Goal: Book appointment/travel/reservation

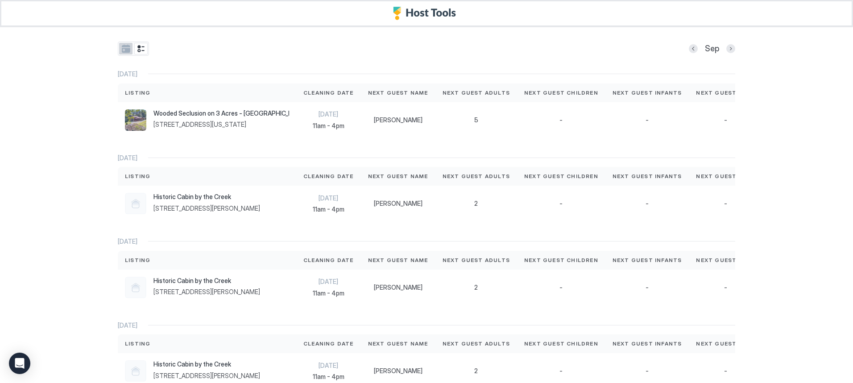
click at [121, 50] on button "tab-group" at bounding box center [125, 49] width 13 height 12
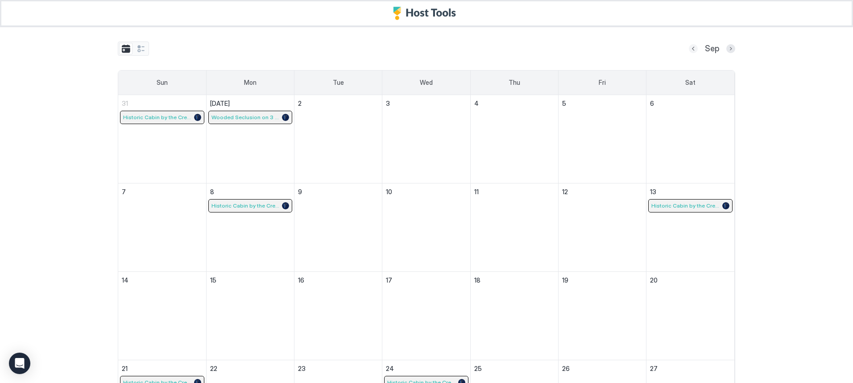
click at [691, 48] on button "Previous month" at bounding box center [693, 48] width 9 height 9
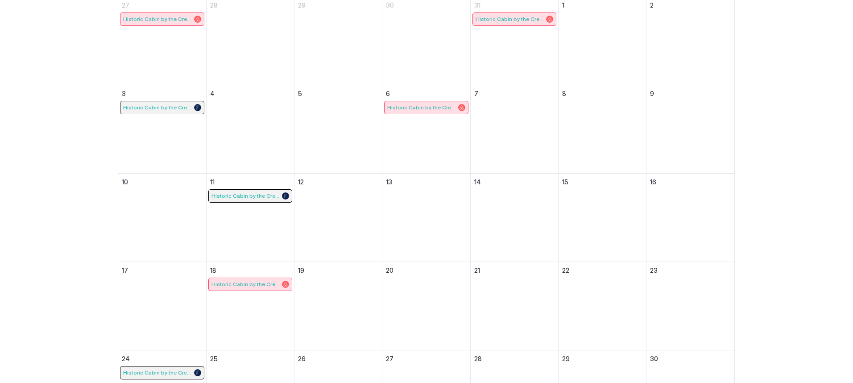
scroll to position [5, 0]
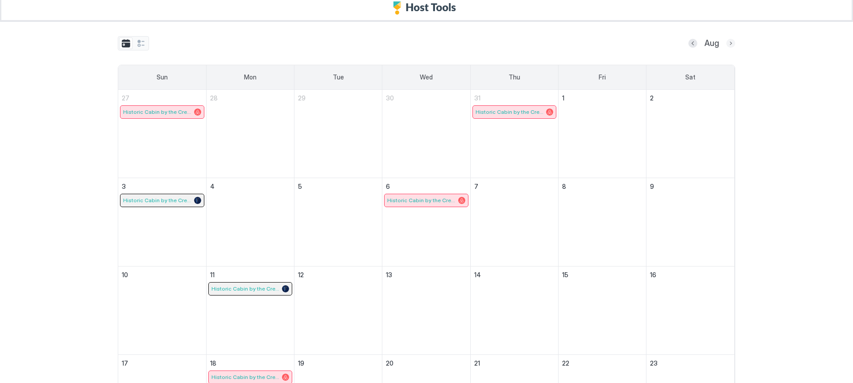
click at [726, 42] on button "Next month" at bounding box center [730, 43] width 9 height 9
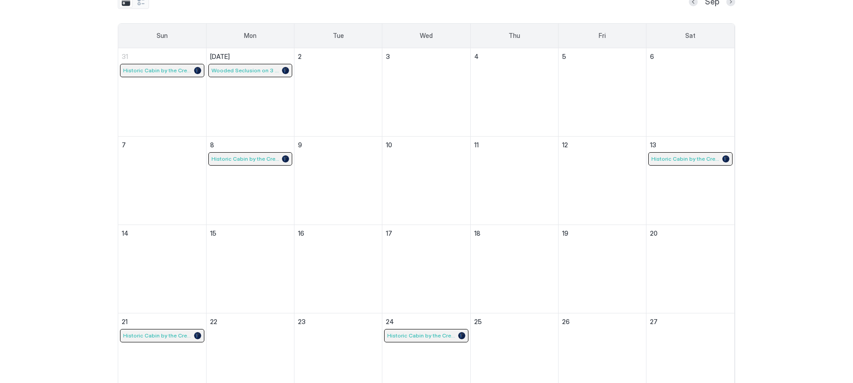
scroll to position [45, 0]
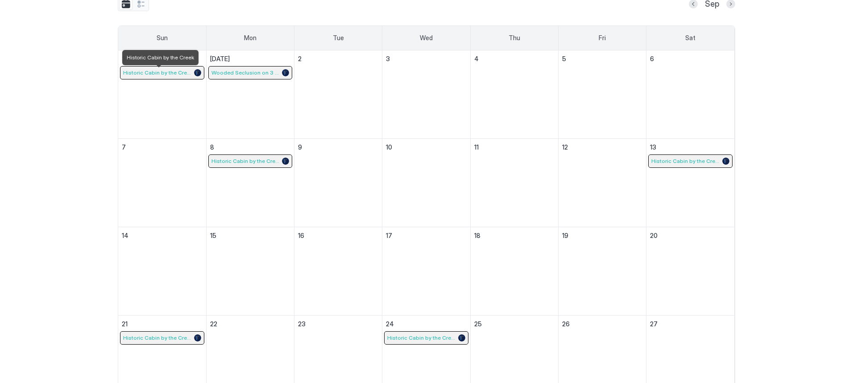
click at [180, 73] on span "Historic Cabin by the Creek" at bounding box center [157, 72] width 69 height 7
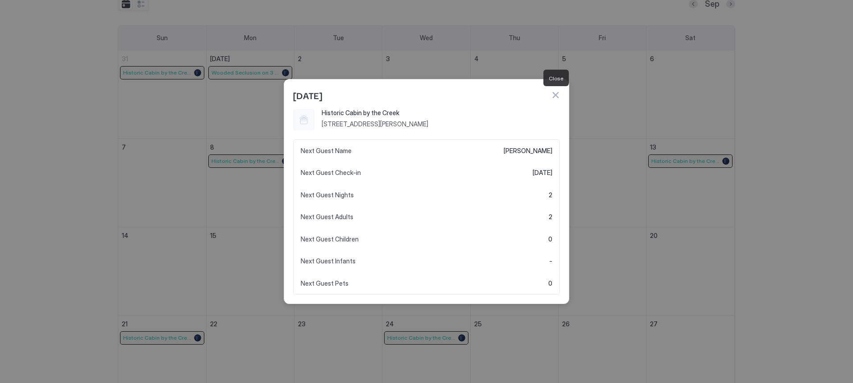
click at [554, 96] on button "button" at bounding box center [555, 95] width 9 height 9
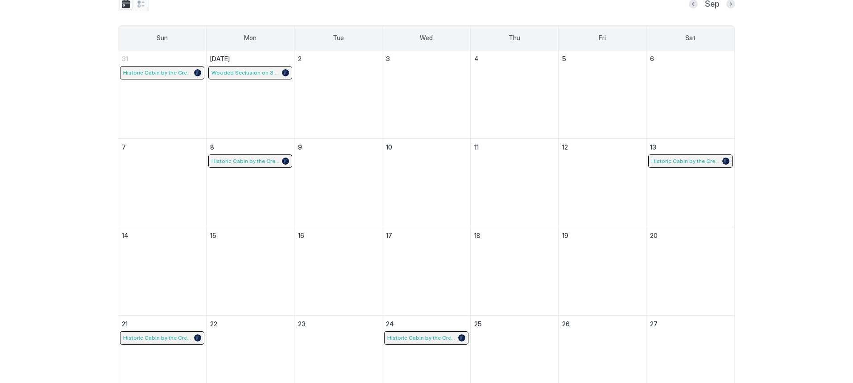
click at [238, 156] on div "Historic Cabin by the Creek" at bounding box center [250, 161] width 83 height 12
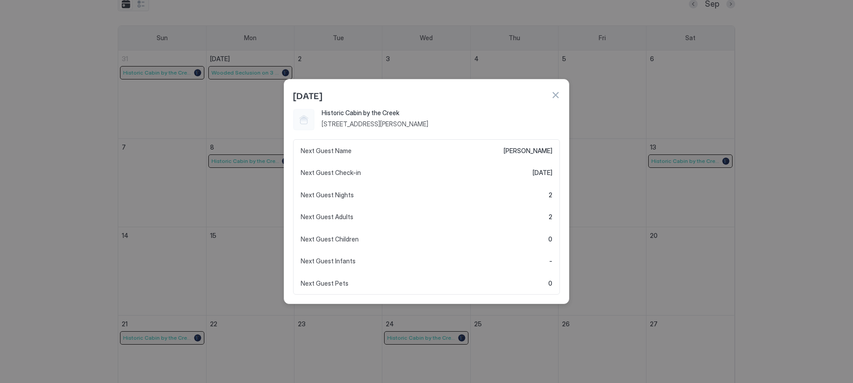
click at [557, 95] on button "button" at bounding box center [555, 95] width 9 height 9
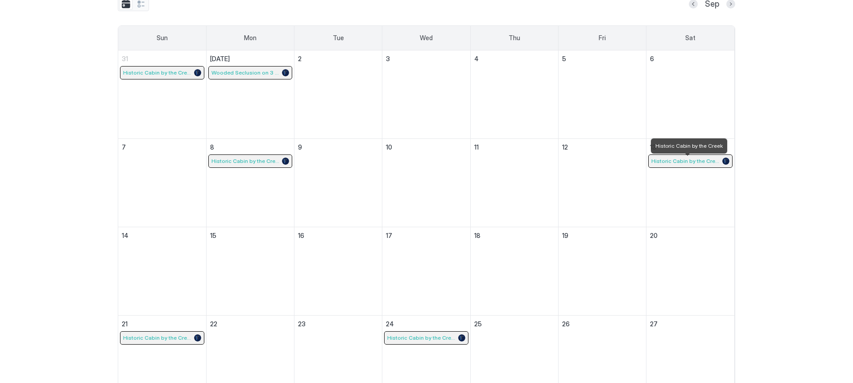
click at [673, 162] on span "Historic Cabin by the Creek" at bounding box center [685, 161] width 69 height 7
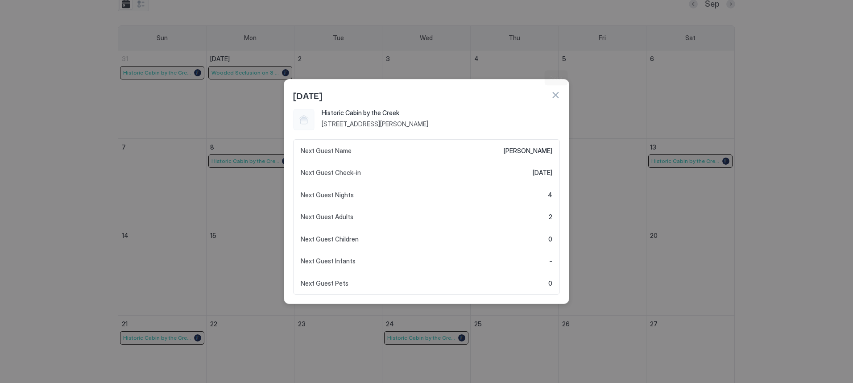
click at [553, 94] on button "button" at bounding box center [555, 95] width 9 height 9
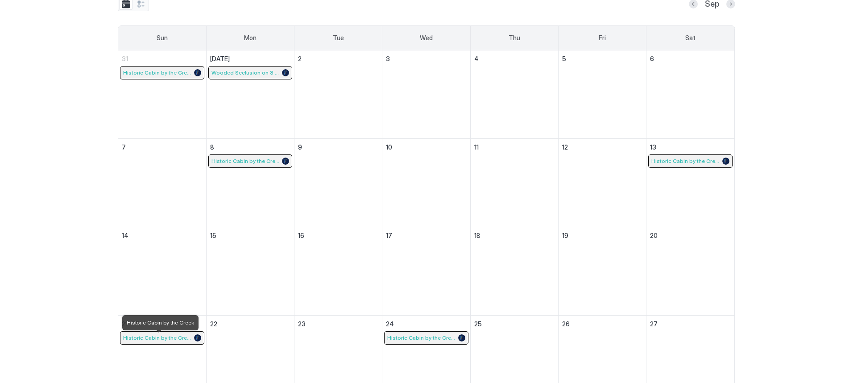
click at [158, 338] on span "Historic Cabin by the Creek" at bounding box center [157, 337] width 69 height 7
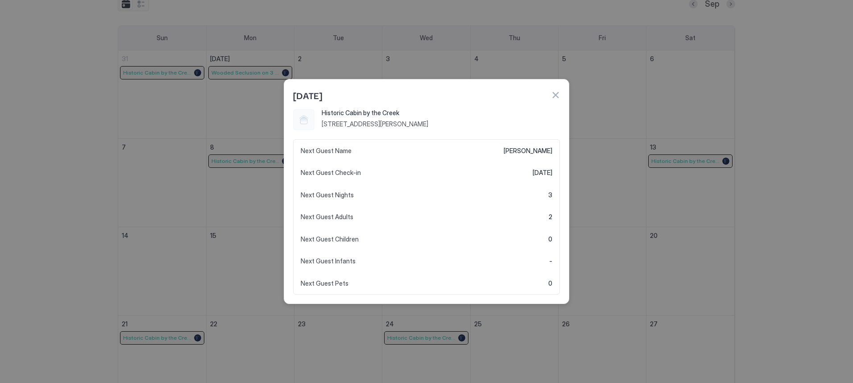
click at [556, 99] on button "button" at bounding box center [555, 95] width 9 height 9
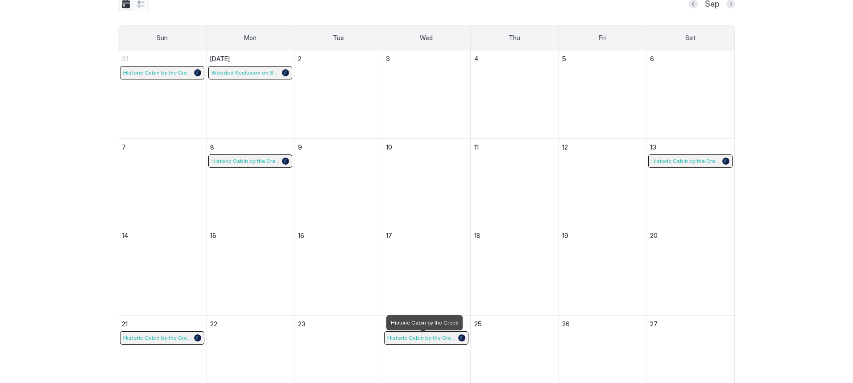
click at [439, 337] on span "Historic Cabin by the Creek" at bounding box center [421, 337] width 69 height 7
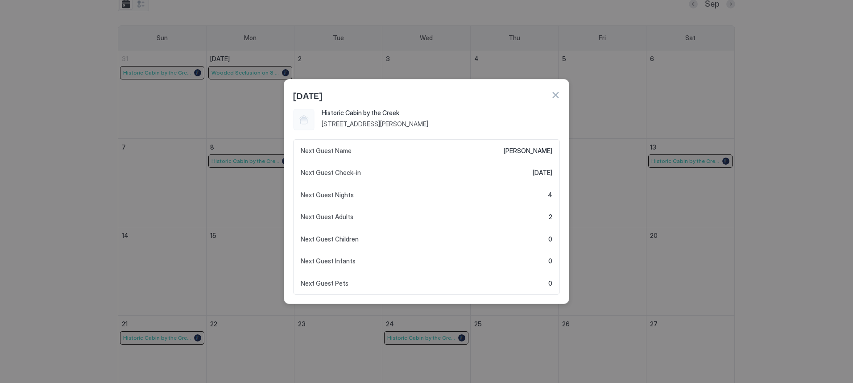
click at [556, 98] on button "button" at bounding box center [555, 95] width 9 height 9
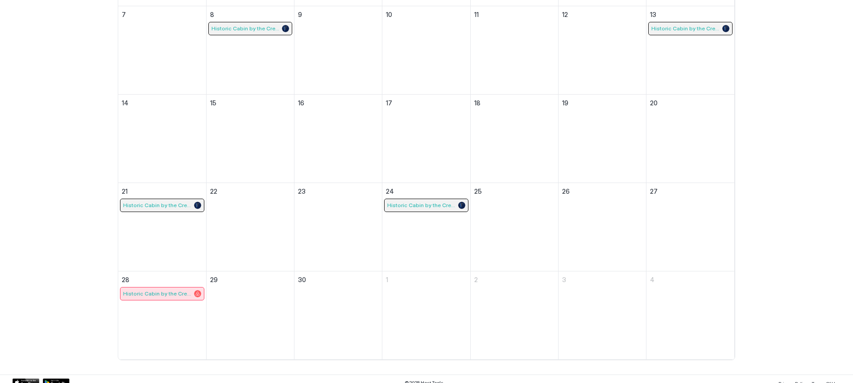
scroll to position [178, 0]
click at [183, 292] on span "Historic Cabin by the Creek" at bounding box center [157, 292] width 69 height 7
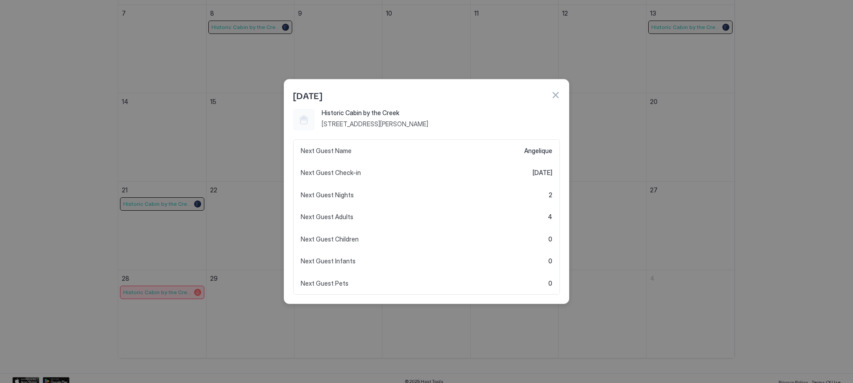
click at [556, 95] on button "button" at bounding box center [555, 95] width 9 height 9
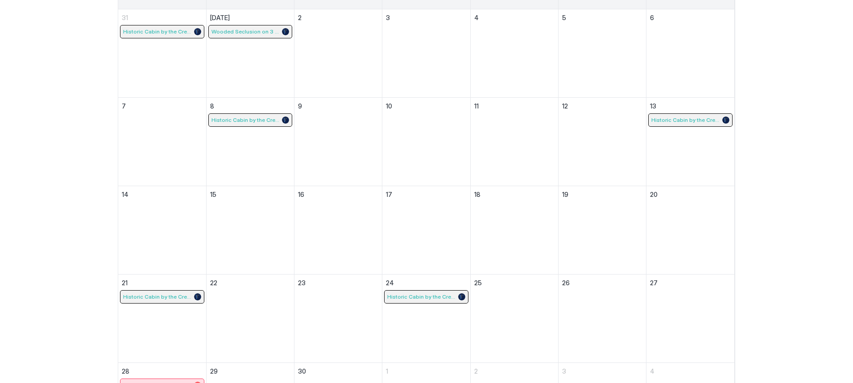
scroll to position [0, 0]
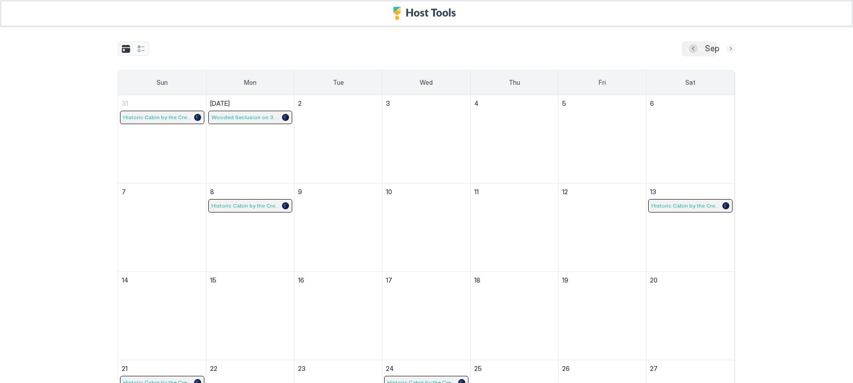
click at [729, 50] on button "Next month" at bounding box center [730, 48] width 9 height 9
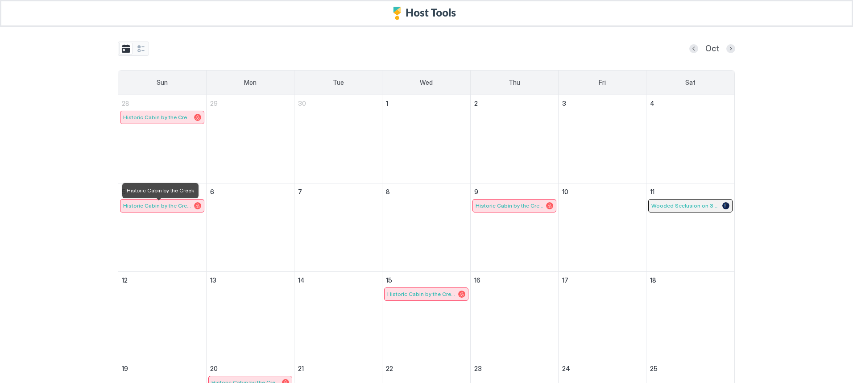
click at [179, 207] on span "Historic Cabin by the Creek" at bounding box center [157, 205] width 69 height 7
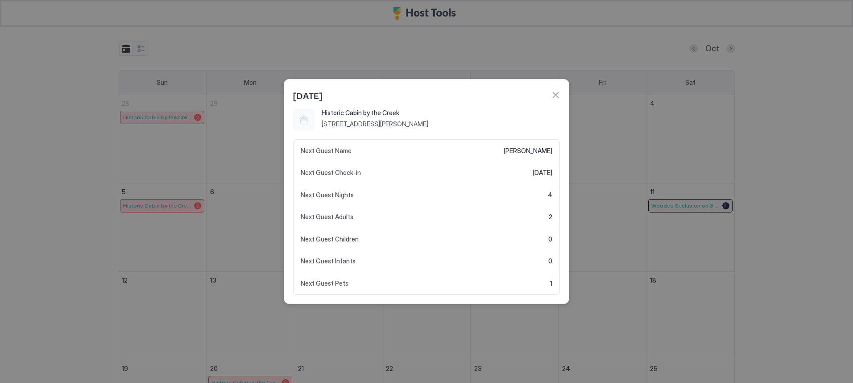
click at [554, 96] on button "button" at bounding box center [555, 95] width 9 height 9
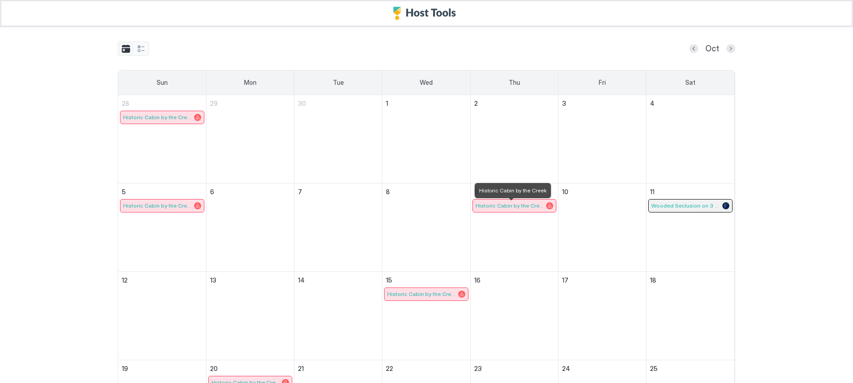
click at [522, 205] on span "Historic Cabin by the Creek" at bounding box center [510, 205] width 69 height 7
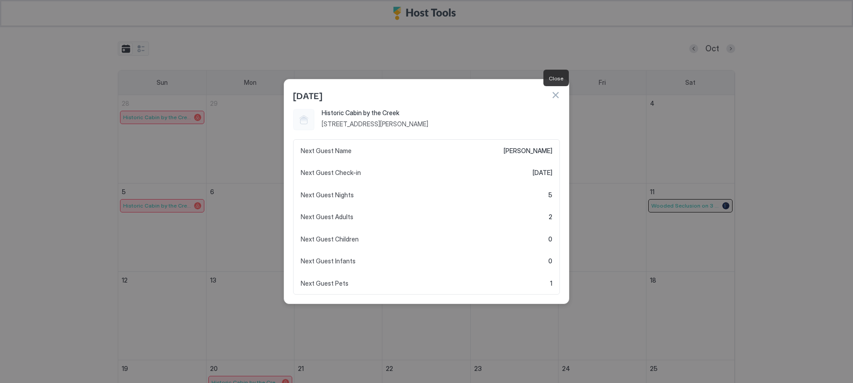
click at [553, 95] on button "button" at bounding box center [555, 95] width 9 height 9
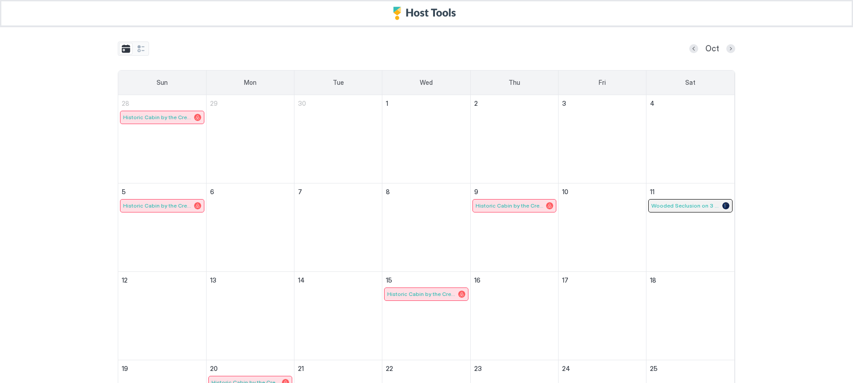
click at [435, 289] on div "Historic Cabin by the Creek" at bounding box center [426, 294] width 83 height 12
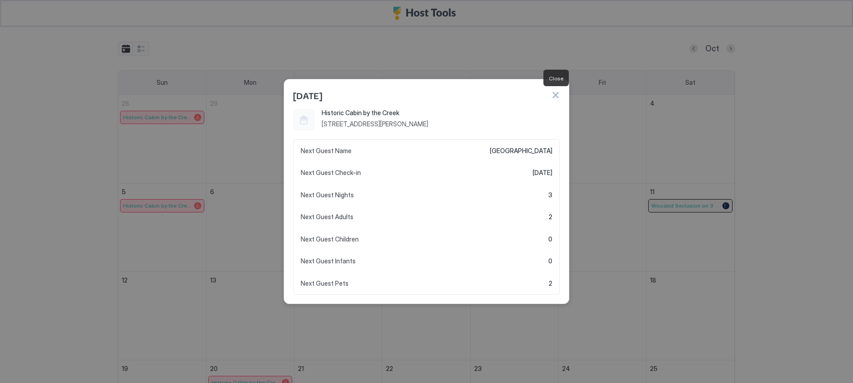
drag, startPoint x: 551, startPoint y: 93, endPoint x: 551, endPoint y: 112, distance: 19.2
click at [551, 93] on button "button" at bounding box center [555, 95] width 9 height 9
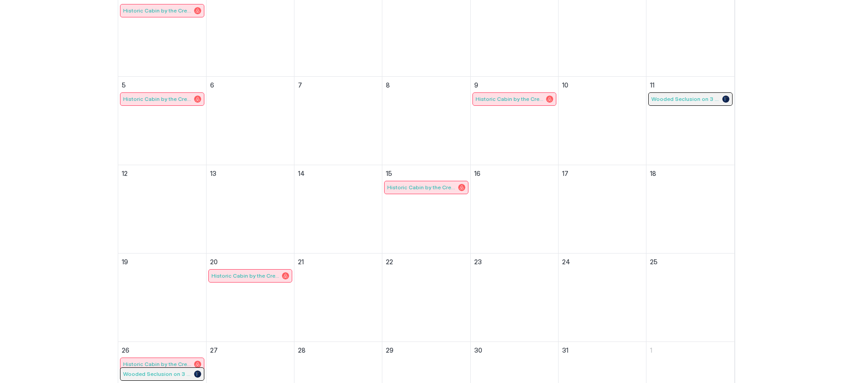
scroll to position [178, 0]
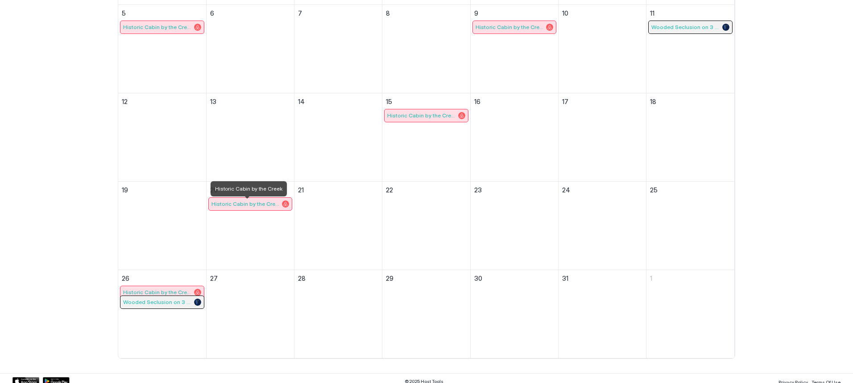
click at [273, 203] on span "Historic Cabin by the Creek" at bounding box center [245, 203] width 69 height 7
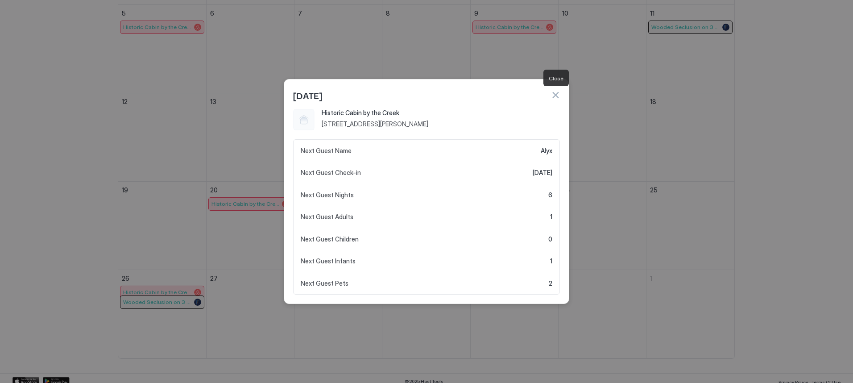
drag, startPoint x: 554, startPoint y: 95, endPoint x: 493, endPoint y: 131, distance: 70.5
click at [554, 95] on button "button" at bounding box center [555, 95] width 9 height 9
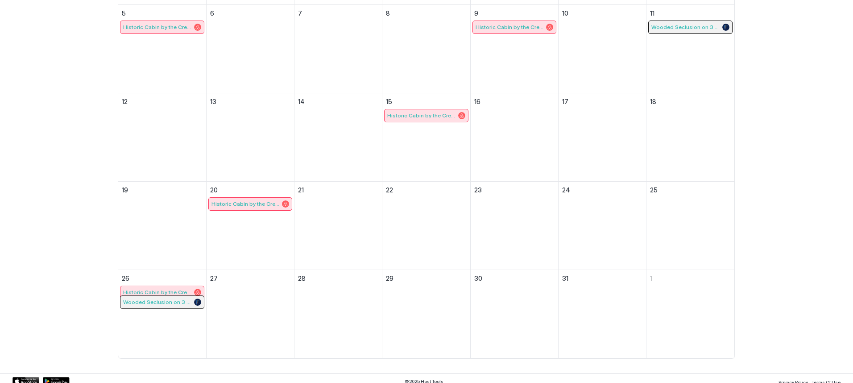
click at [171, 286] on div "Historic Cabin by the Creek" at bounding box center [161, 292] width 83 height 12
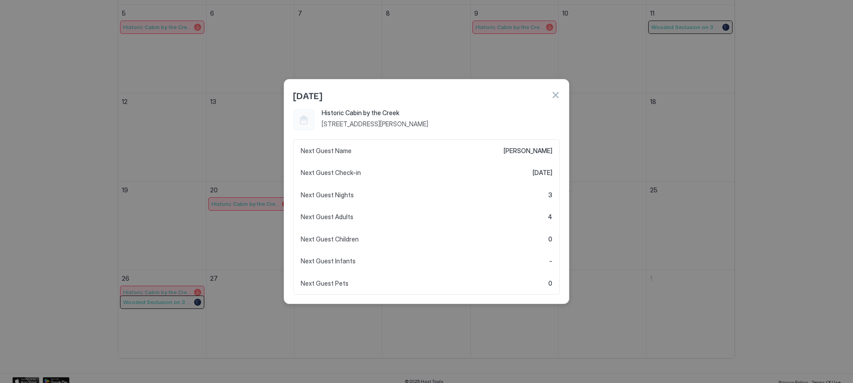
click at [555, 95] on button "button" at bounding box center [555, 95] width 9 height 9
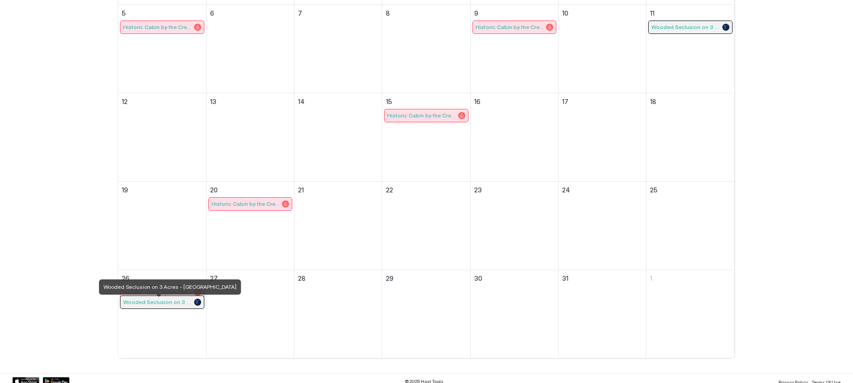
click at [179, 303] on span "Wooded Seclusion on 3 Acres - [GEOGRAPHIC_DATA]" at bounding box center [157, 302] width 69 height 7
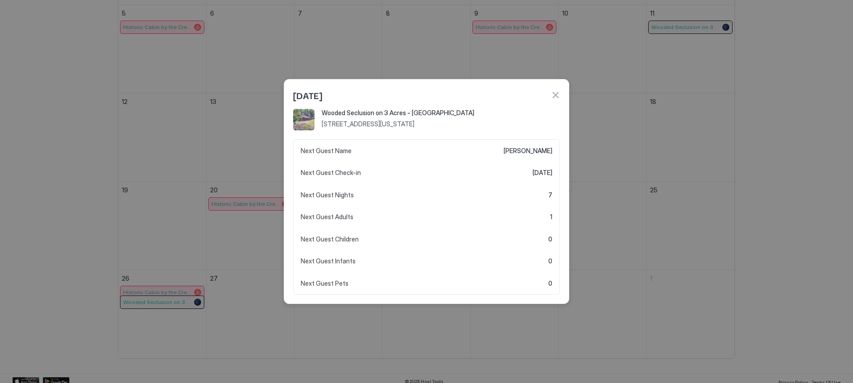
click at [558, 95] on button "button" at bounding box center [555, 95] width 9 height 9
